Goal: Book appointment/travel/reservation

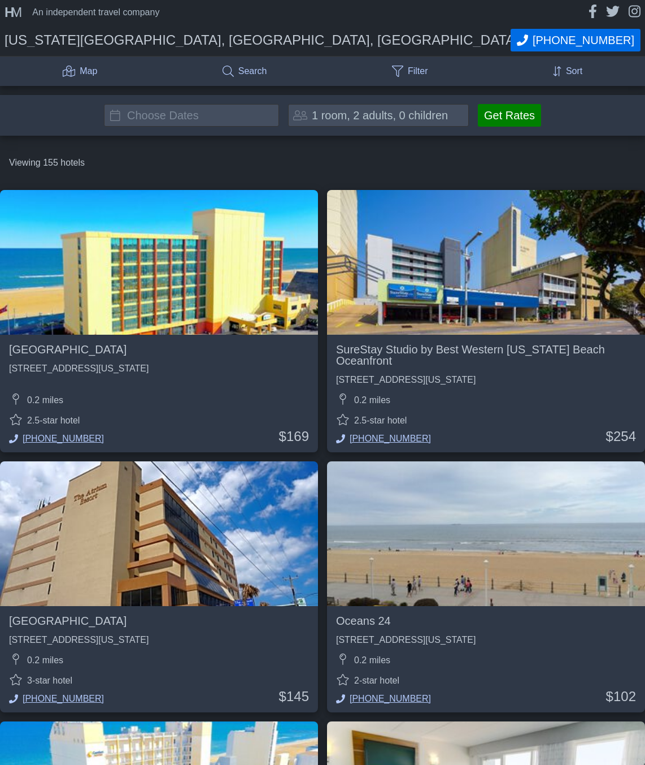
click at [216, 111] on input "text" at bounding box center [191, 115] width 175 height 23
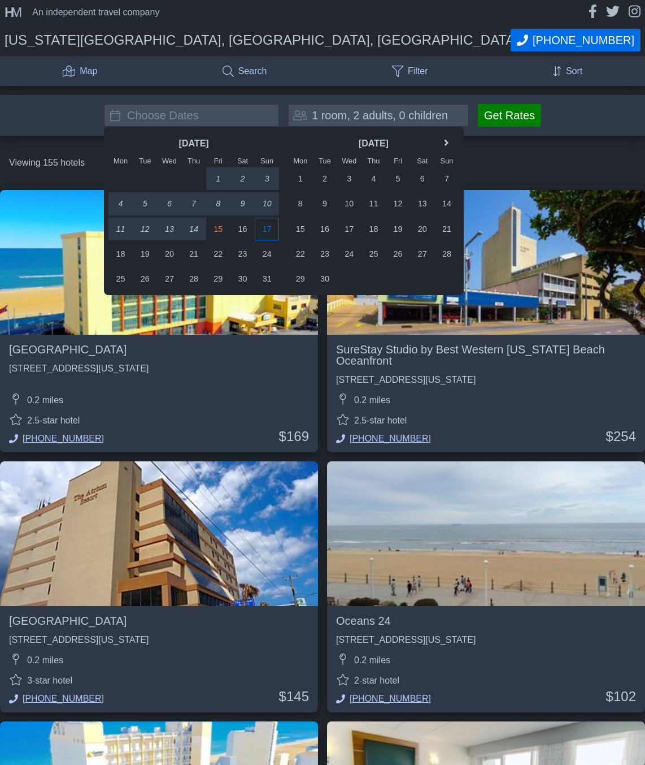
click at [265, 232] on div "17" at bounding box center [267, 229] width 24 height 23
type input "[DATE] - [DATE]"
click at [120, 254] on div "18" at bounding box center [121, 253] width 24 height 23
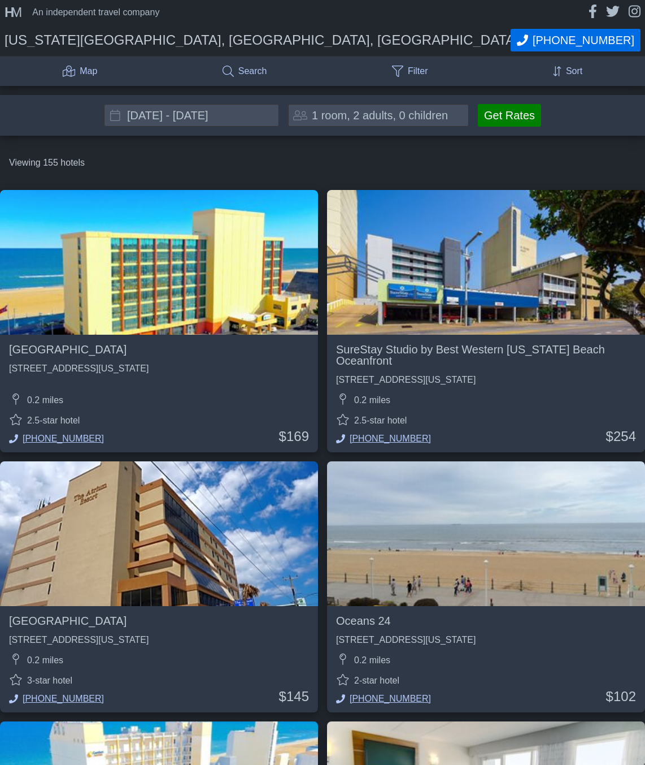
click at [526, 112] on button "Get Rates" at bounding box center [509, 115] width 63 height 23
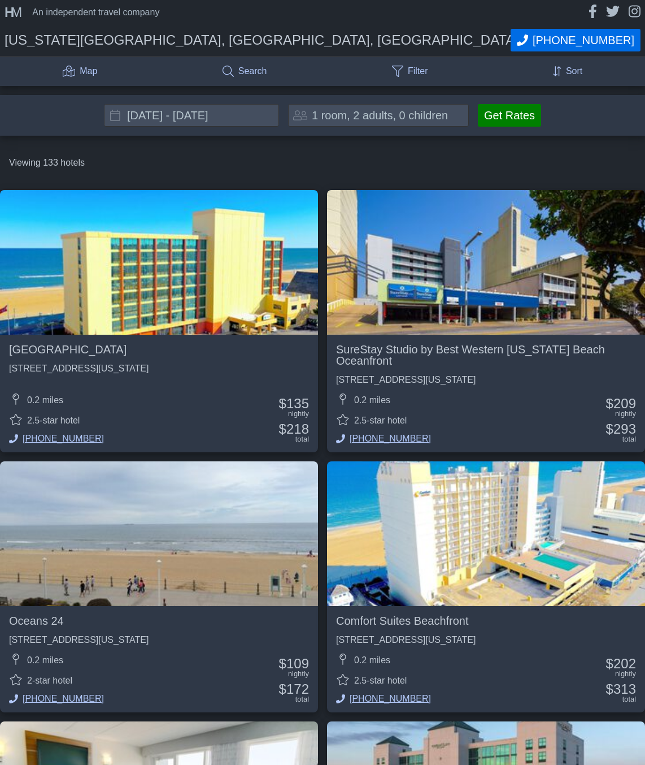
click at [327, 318] on img at bounding box center [486, 262] width 318 height 145
